Goal: Check status: Check status

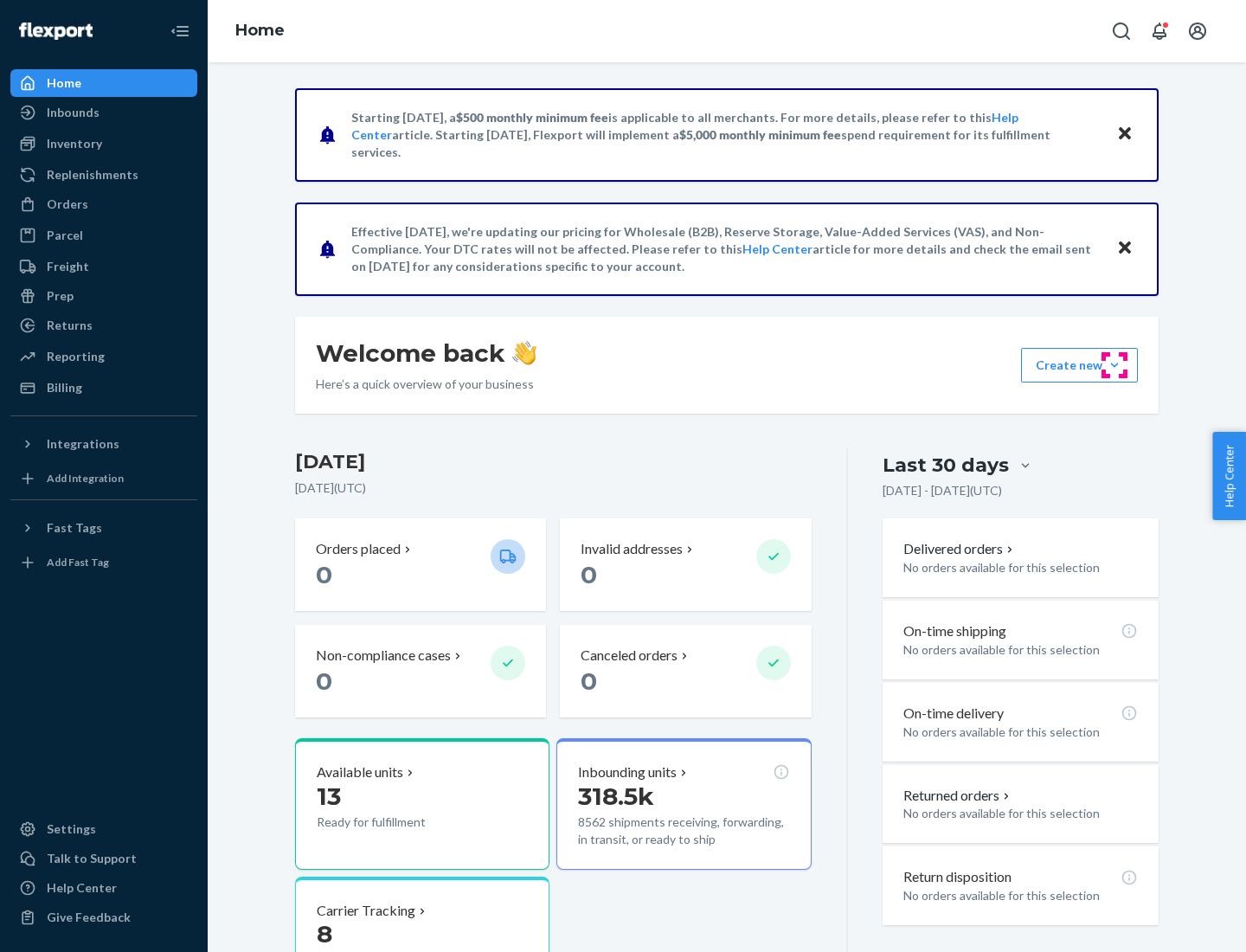
click at [1115, 365] on button "Create new Create new inbound Create new order Create new product" at bounding box center [1079, 366] width 117 height 35
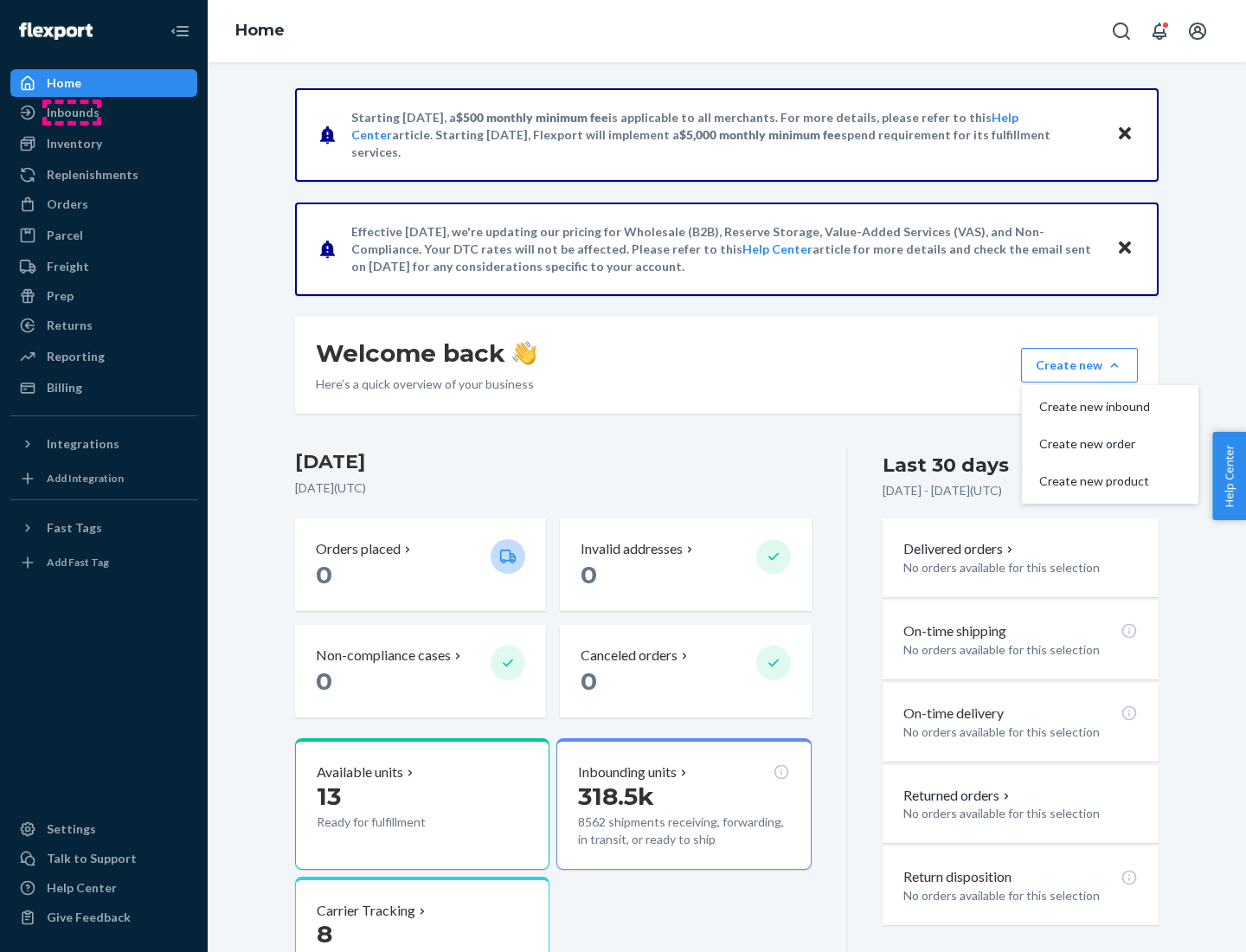
click at [72, 112] on div "Inbounds" at bounding box center [73, 112] width 52 height 17
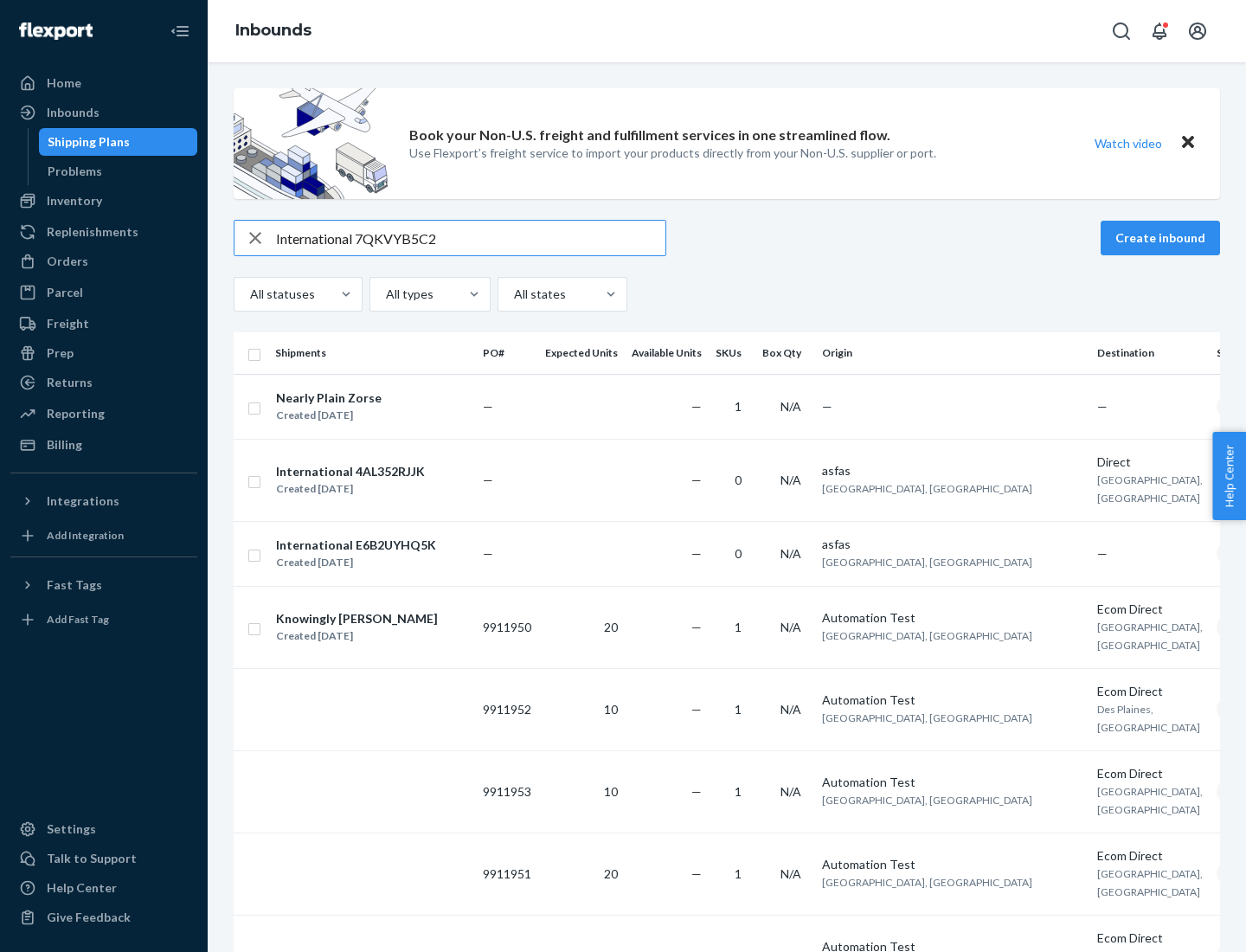
type input "International 7QKVYB5C29"
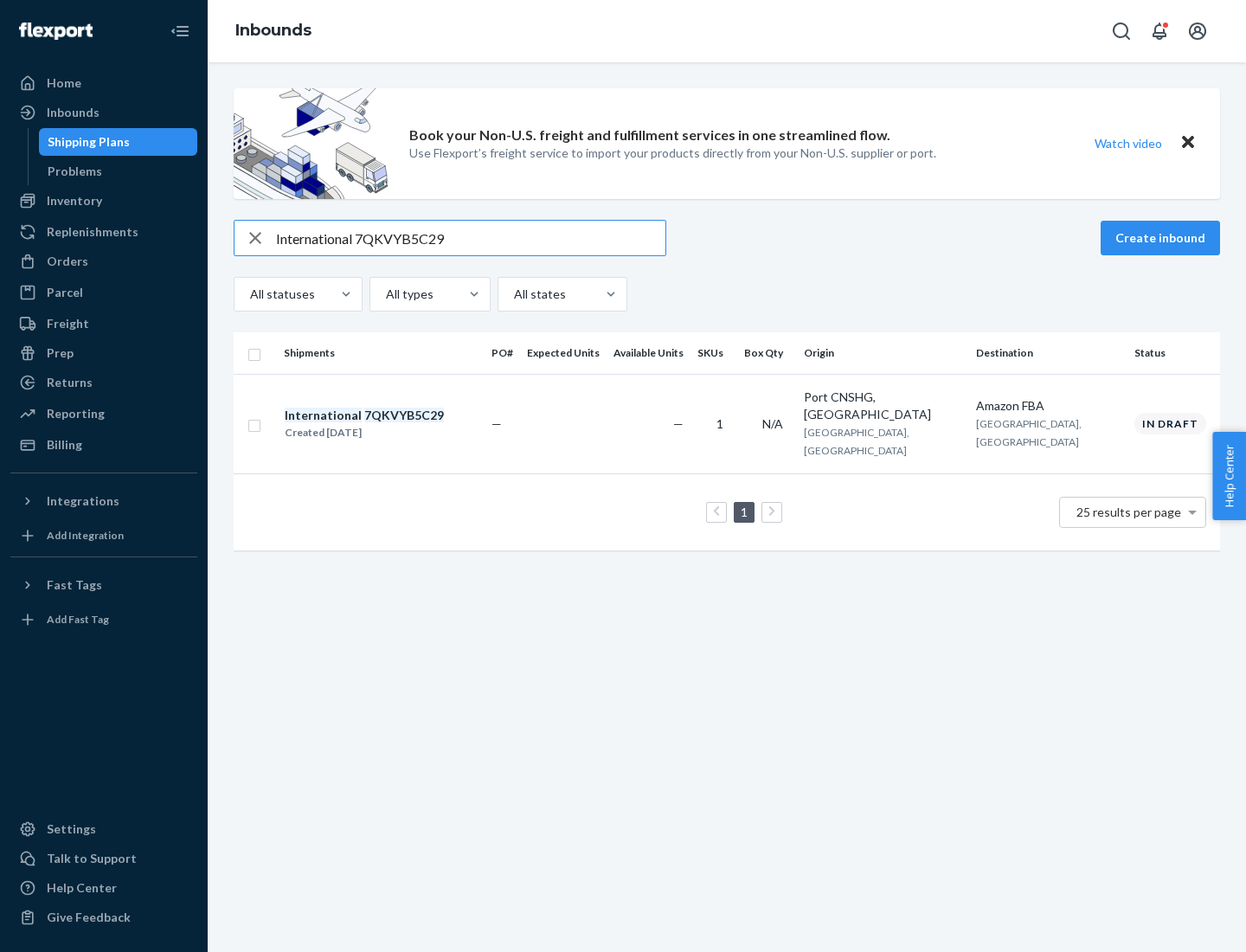
click at [393, 424] on div "Created [DATE]" at bounding box center [364, 432] width 159 height 17
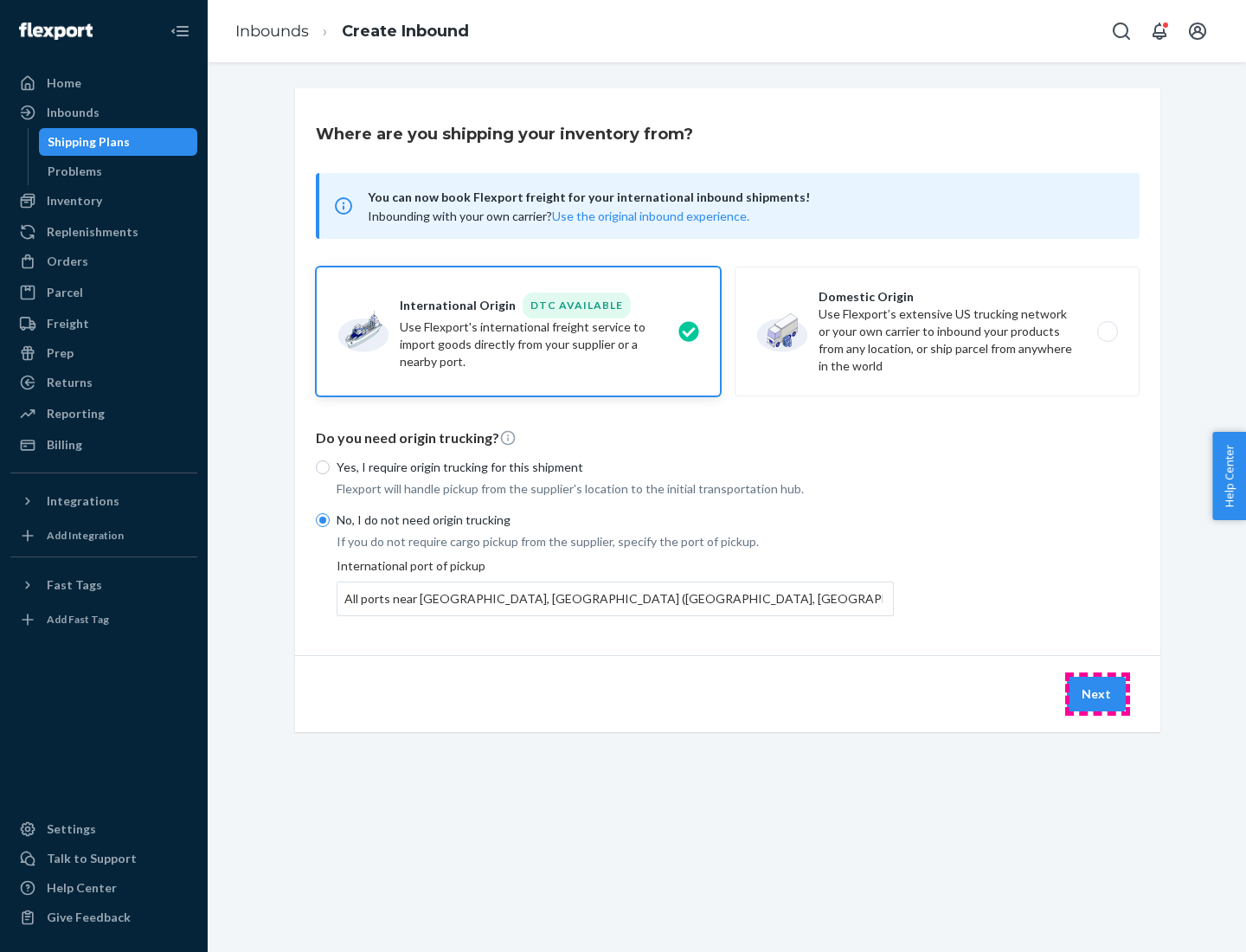
click at [1097, 693] on button "Next" at bounding box center [1096, 694] width 59 height 35
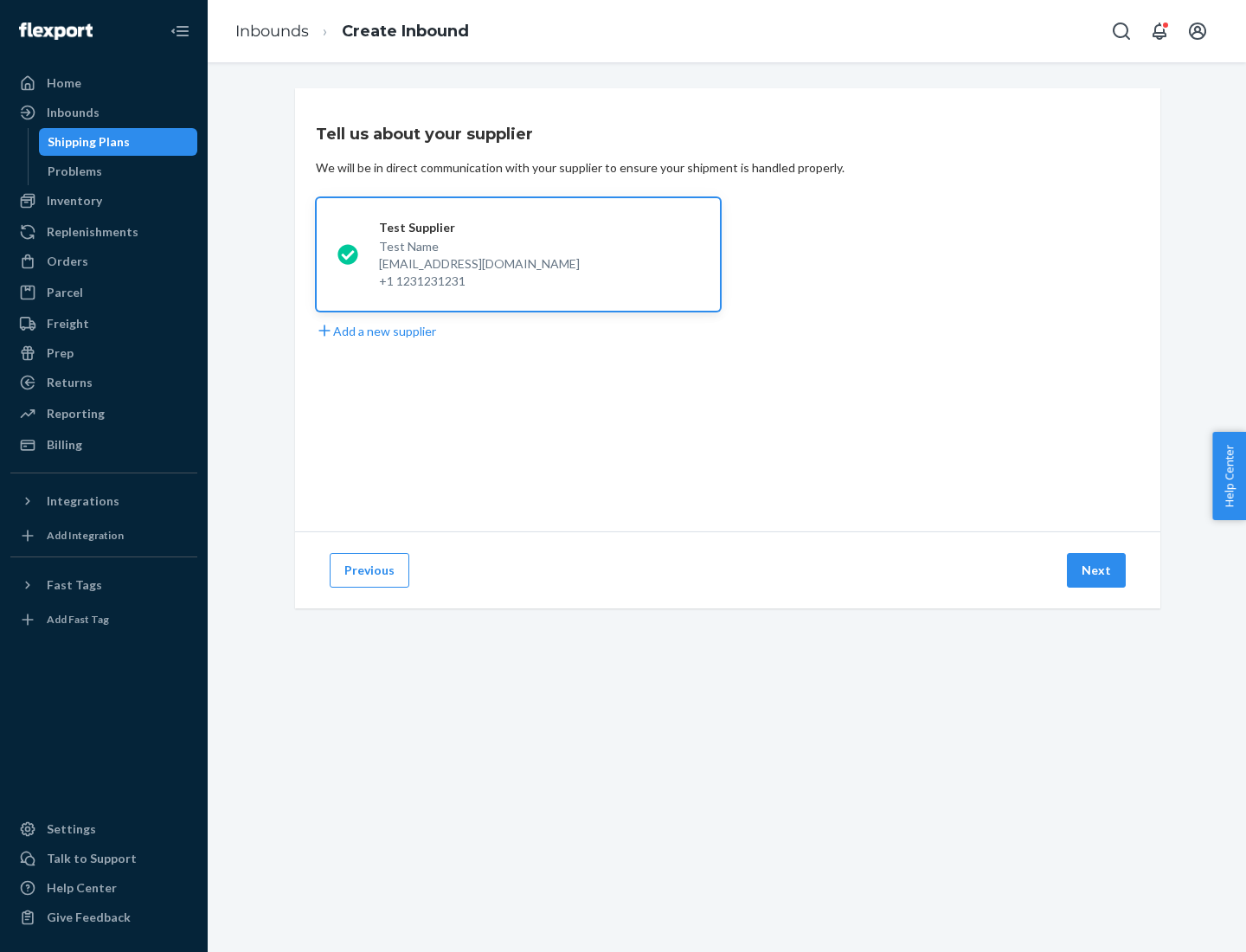
click at [1097, 571] on button "Next" at bounding box center [1096, 571] width 59 height 35
